Goal: Find specific page/section: Find specific page/section

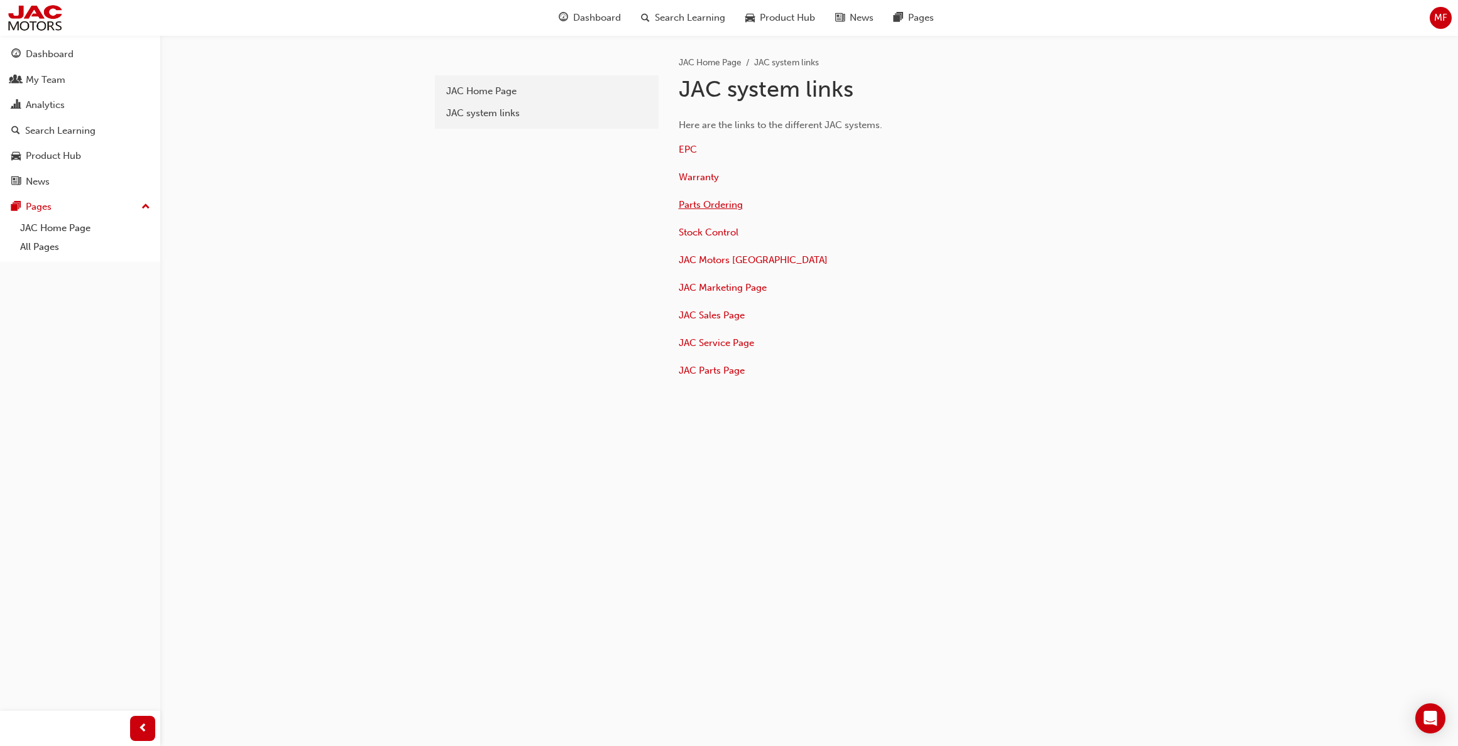
click at [717, 207] on span "Parts Ordering" at bounding box center [711, 204] width 64 height 11
click at [679, 144] on span "EPC" at bounding box center [688, 149] width 18 height 11
